Goal: Task Accomplishment & Management: Complete application form

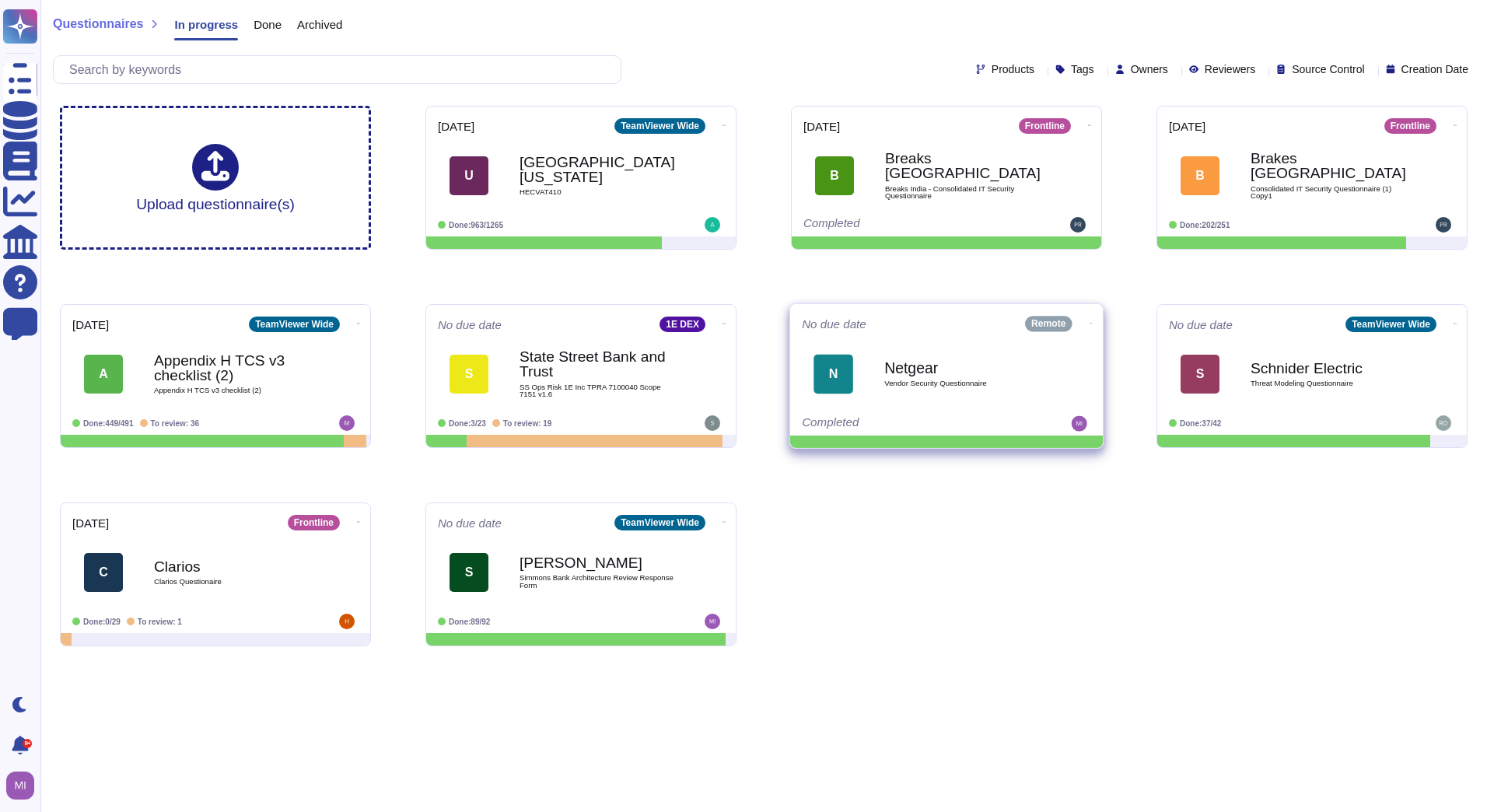
click at [1072, 325] on div "Remote" at bounding box center [1058, 323] width 66 height 15
click at [1090, 321] on icon at bounding box center [1091, 323] width 3 height 4
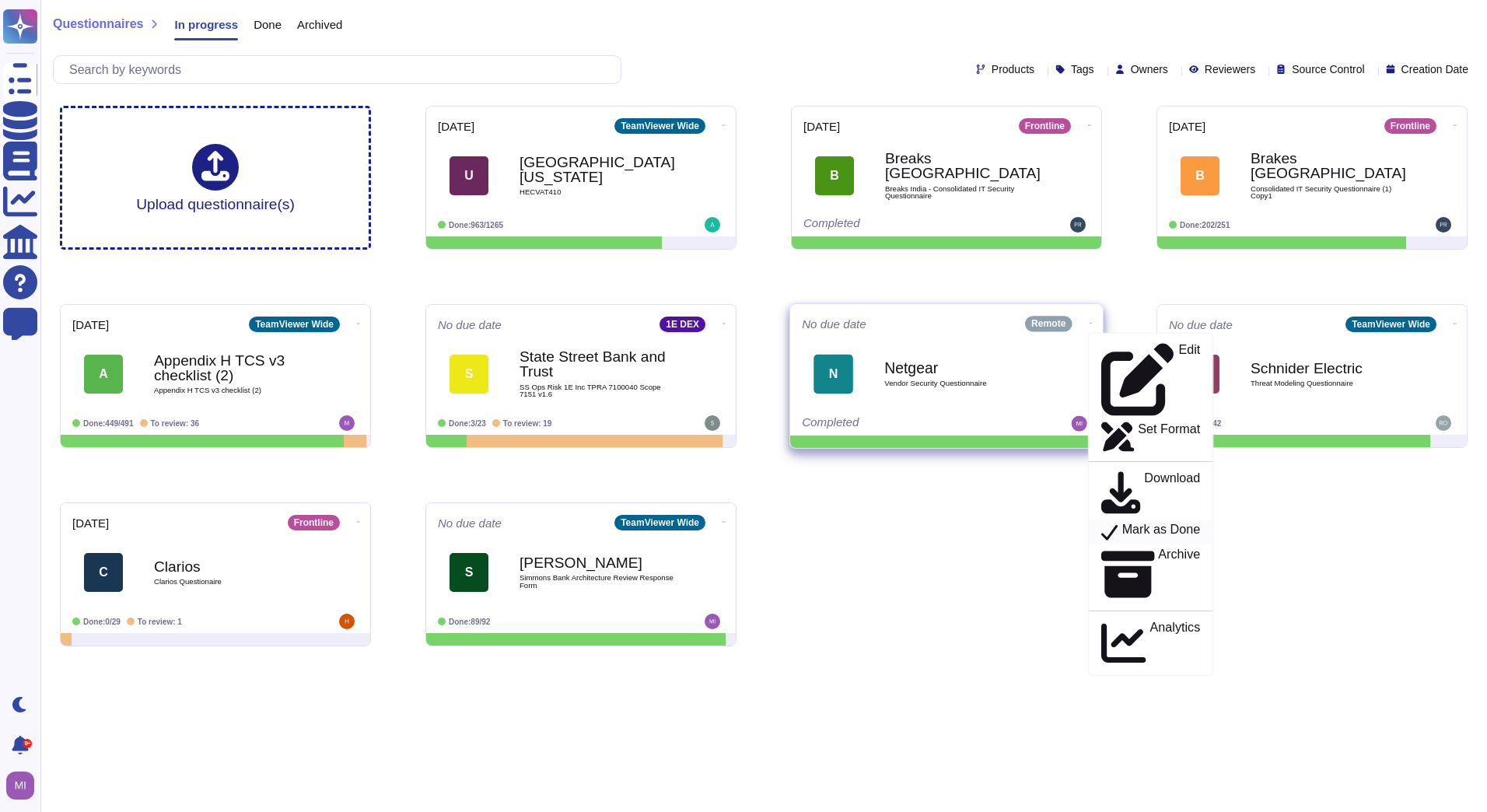
click at [1101, 522] on icon at bounding box center [1110, 531] width 17 height 20
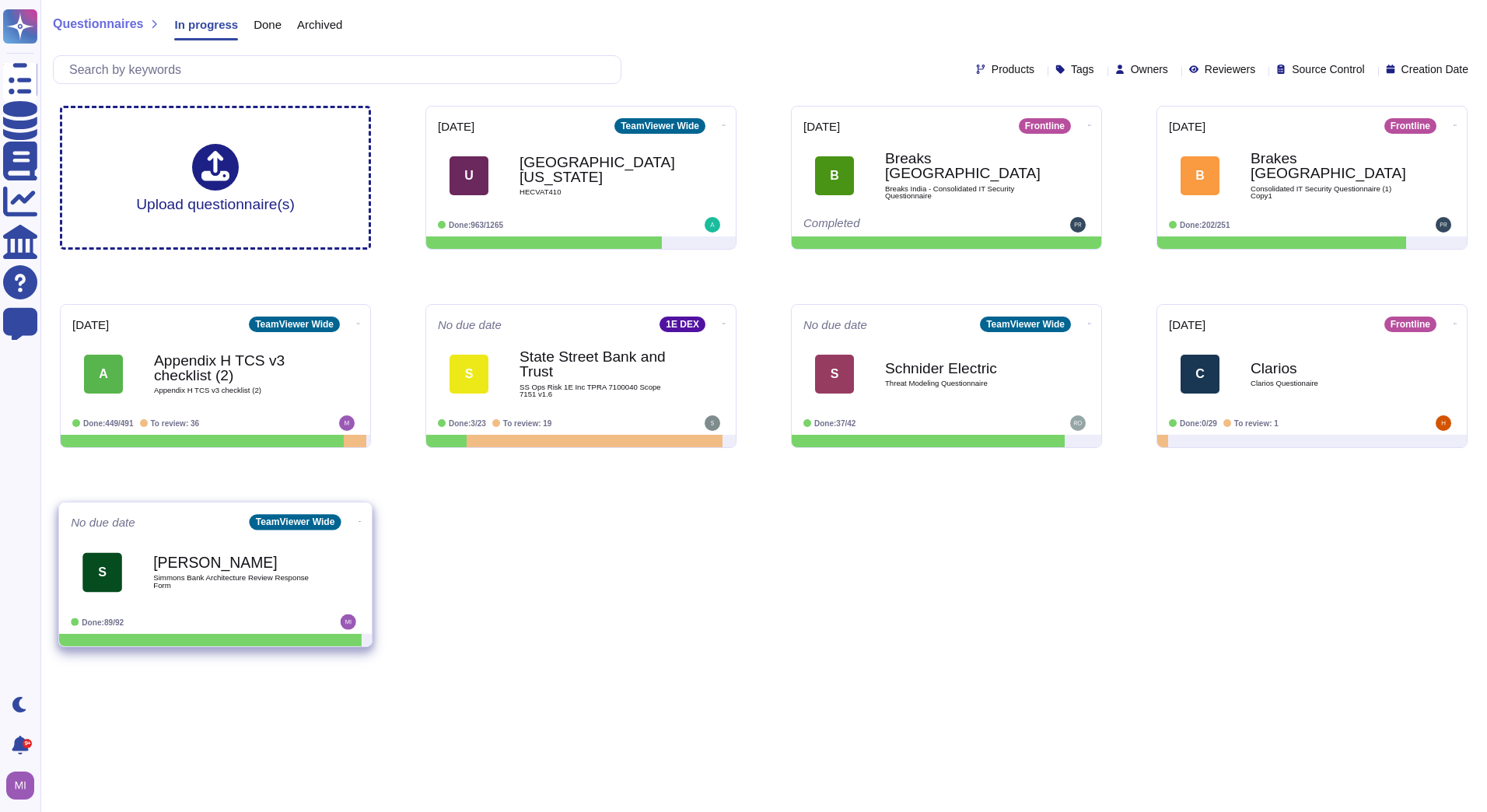
click at [266, 564] on b "[PERSON_NAME]" at bounding box center [232, 563] width 157 height 14
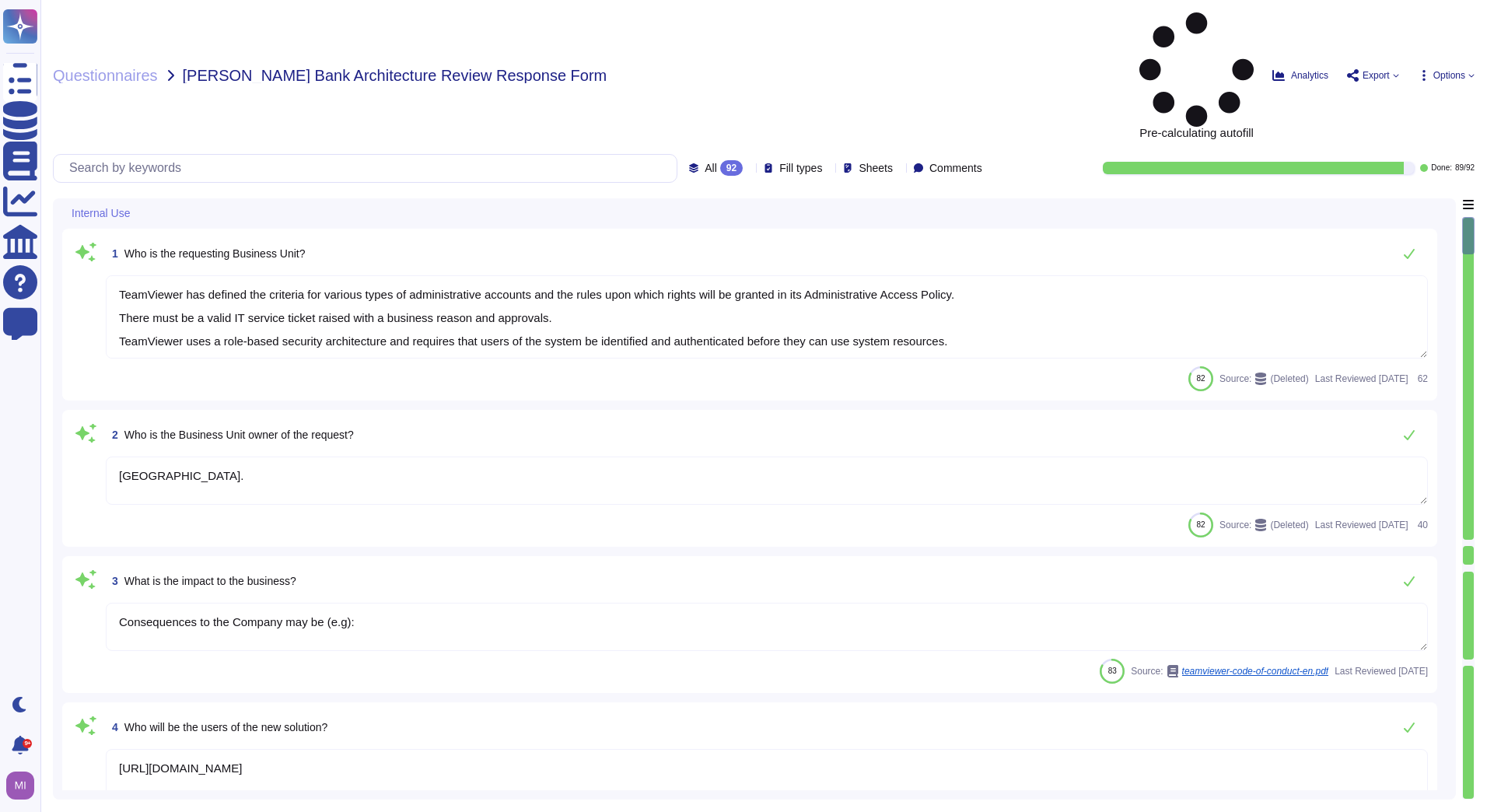
type textarea "TeamViewer has defined the criteria for various types of administrative account…"
type textarea "[GEOGRAPHIC_DATA]."
type textarea "Consequences to the Company may be (e.g):"
type textarea "[URL][DOMAIN_NAME]"
type textarea "The rating may be somewhere between 740 and 749 in actuality."
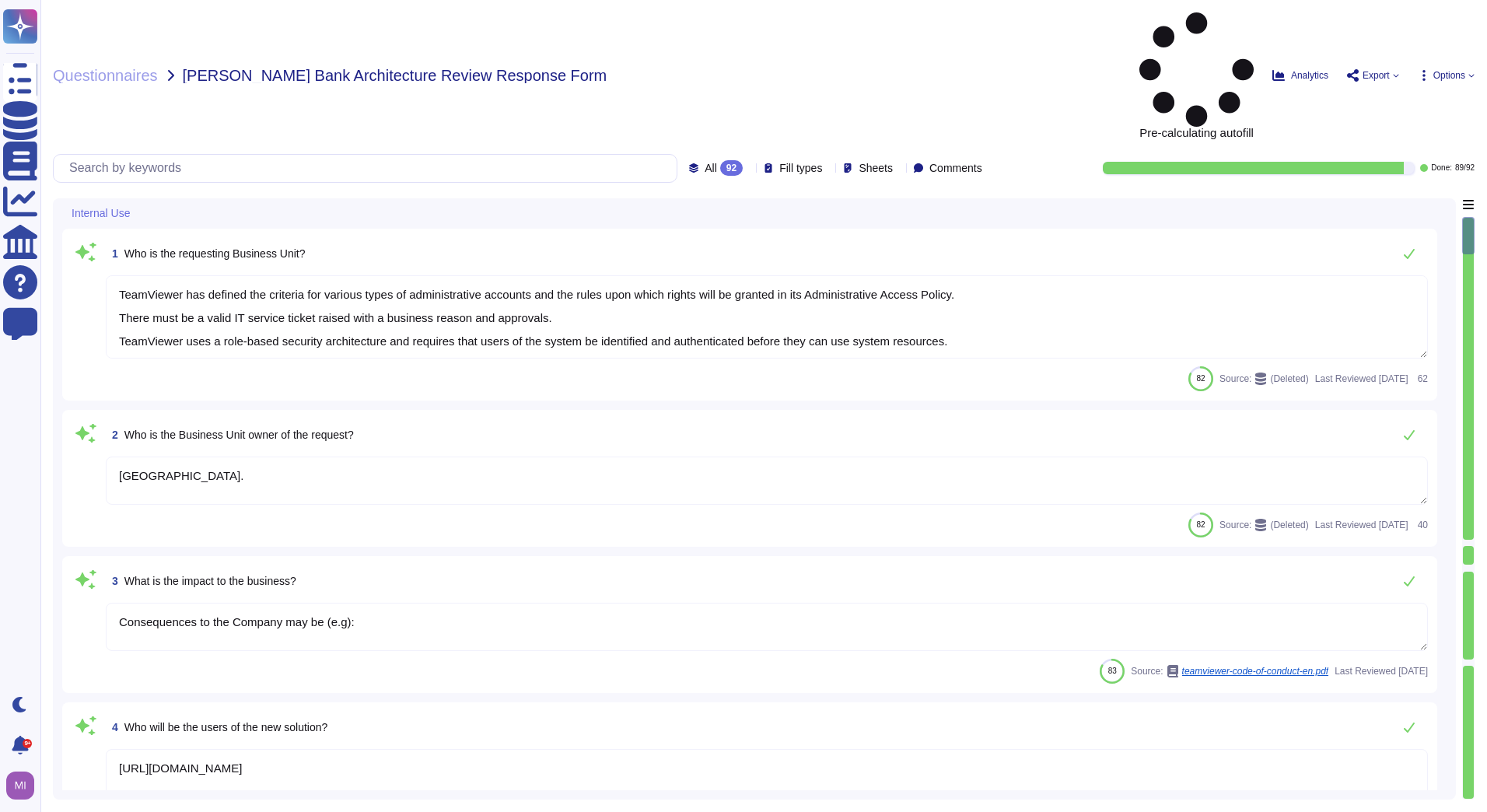
type textarea "The combined offering enhances customer benefits by proactively preventing IT i…"
click at [749, 169] on icon at bounding box center [749, 169] width 0 height 0
click at [725, 124] on div "To do 3" at bounding box center [732, 137] width 139 height 35
